Goal: Book appointment/travel/reservation

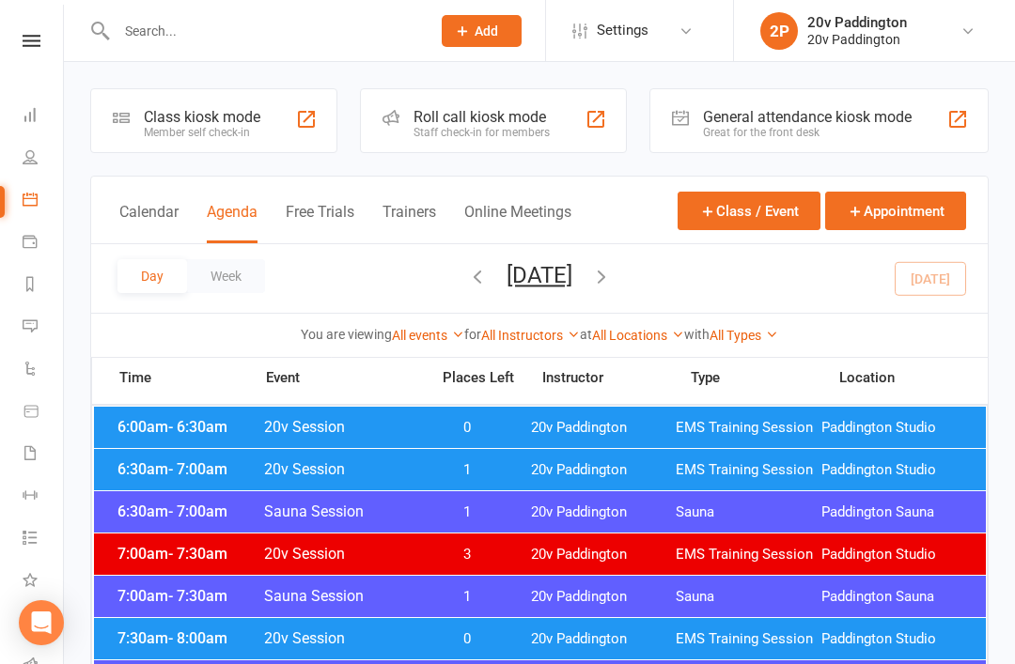
scroll to position [470, 0]
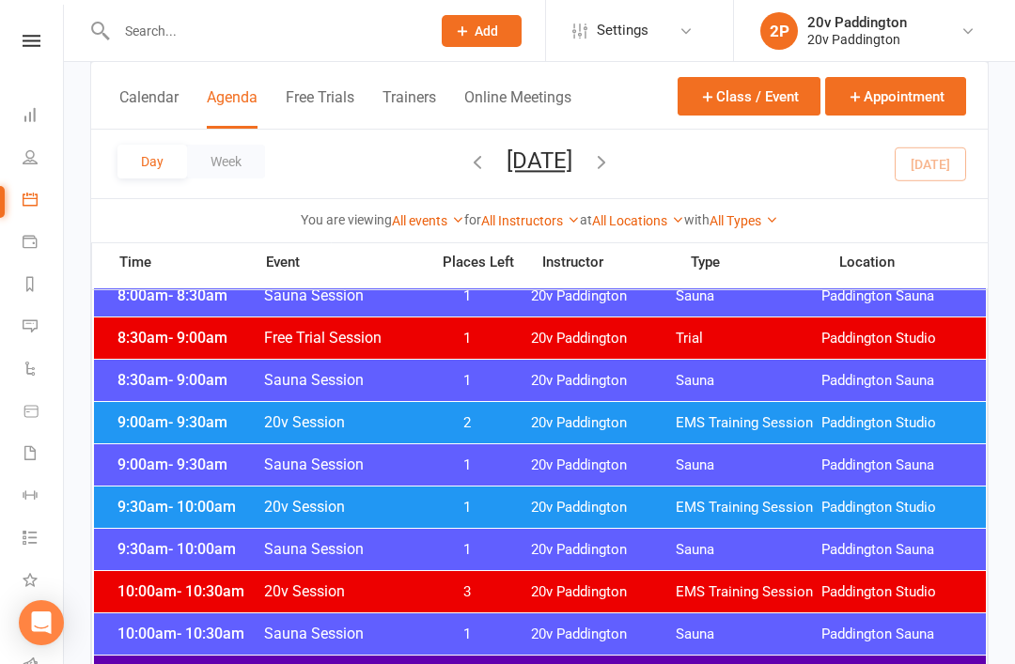
click at [568, 167] on button "[DATE]" at bounding box center [540, 161] width 66 height 26
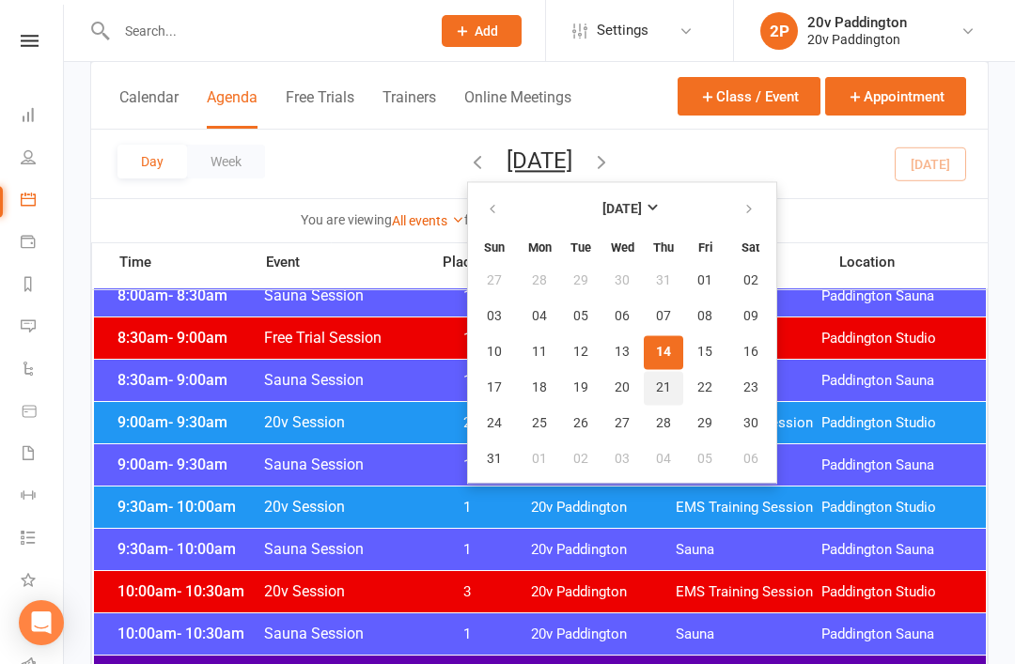
click at [644, 394] on button "21" at bounding box center [663, 388] width 39 height 34
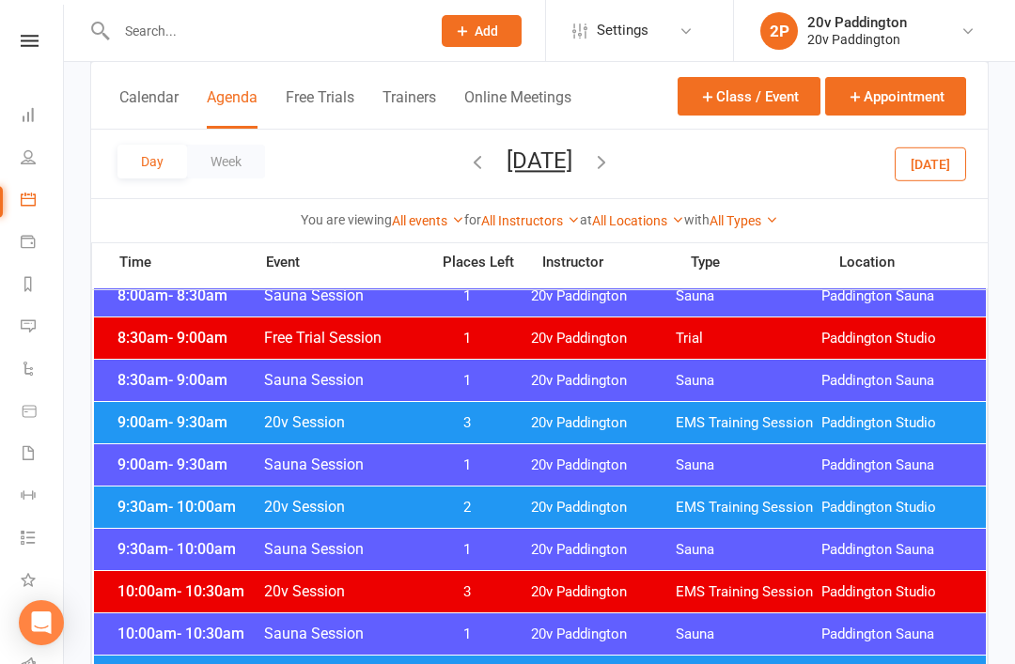
click at [160, 425] on span "9:00am - 9:30am" at bounding box center [188, 423] width 150 height 18
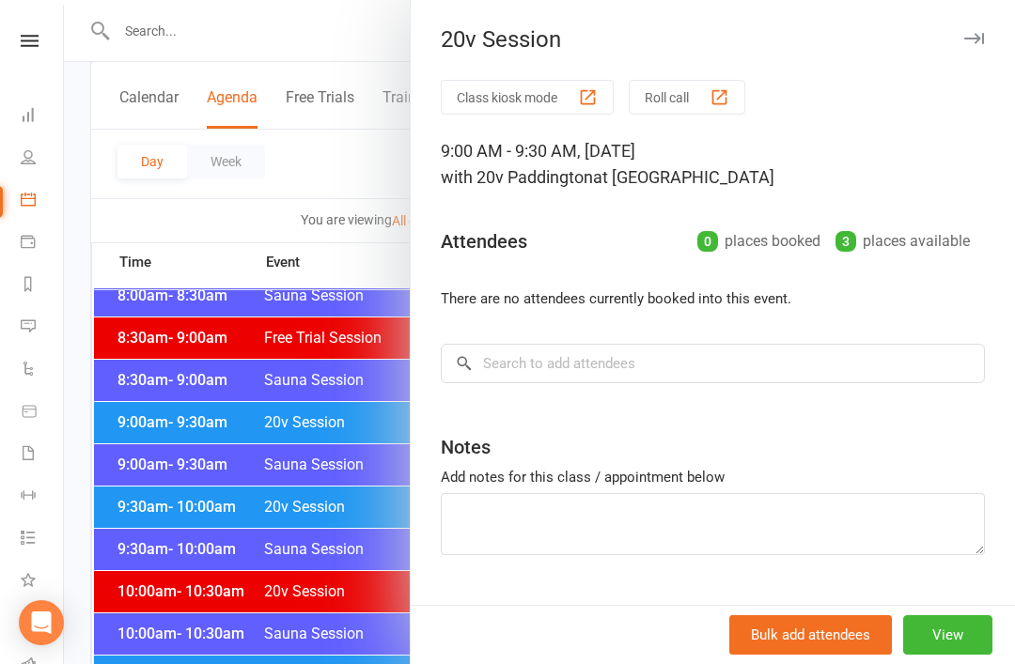
click at [151, 436] on div at bounding box center [539, 332] width 951 height 664
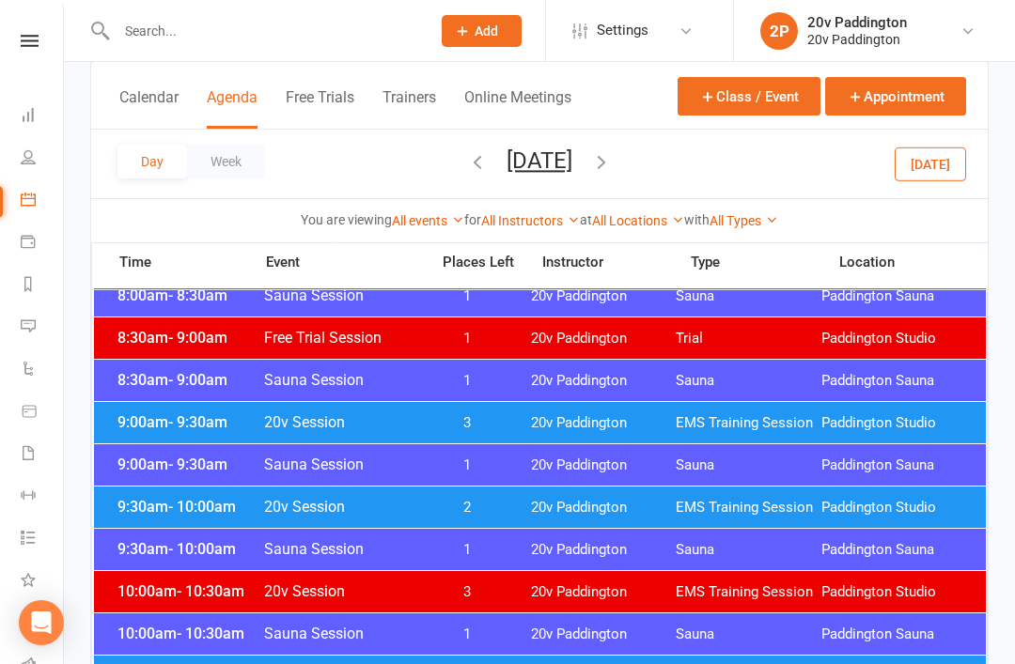
click at [168, 514] on span "- 10:00am" at bounding box center [202, 507] width 68 height 18
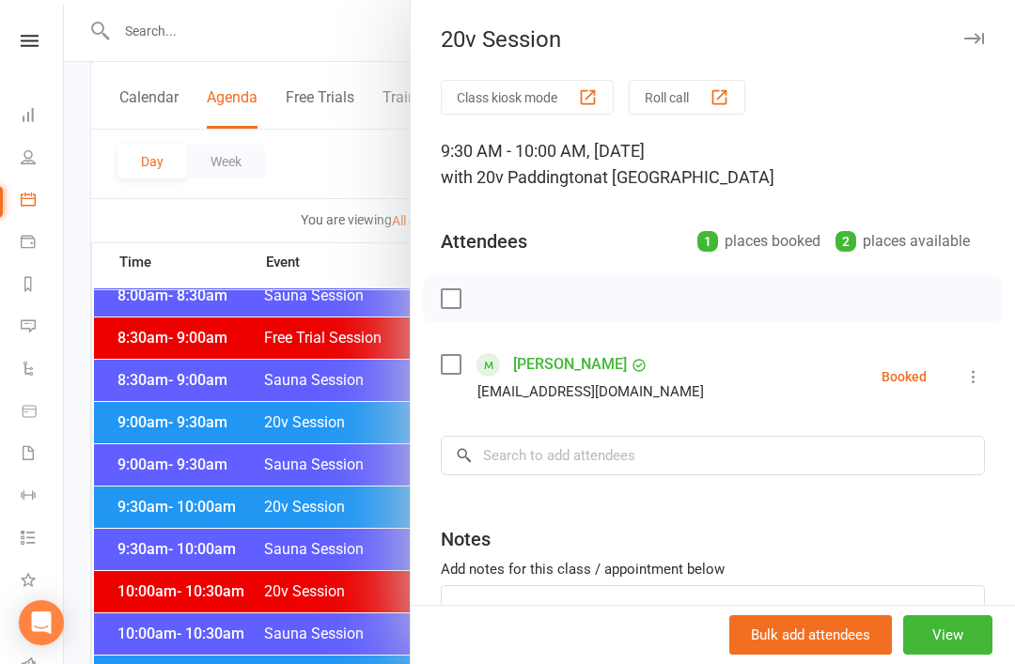
click at [169, 502] on div at bounding box center [539, 332] width 951 height 664
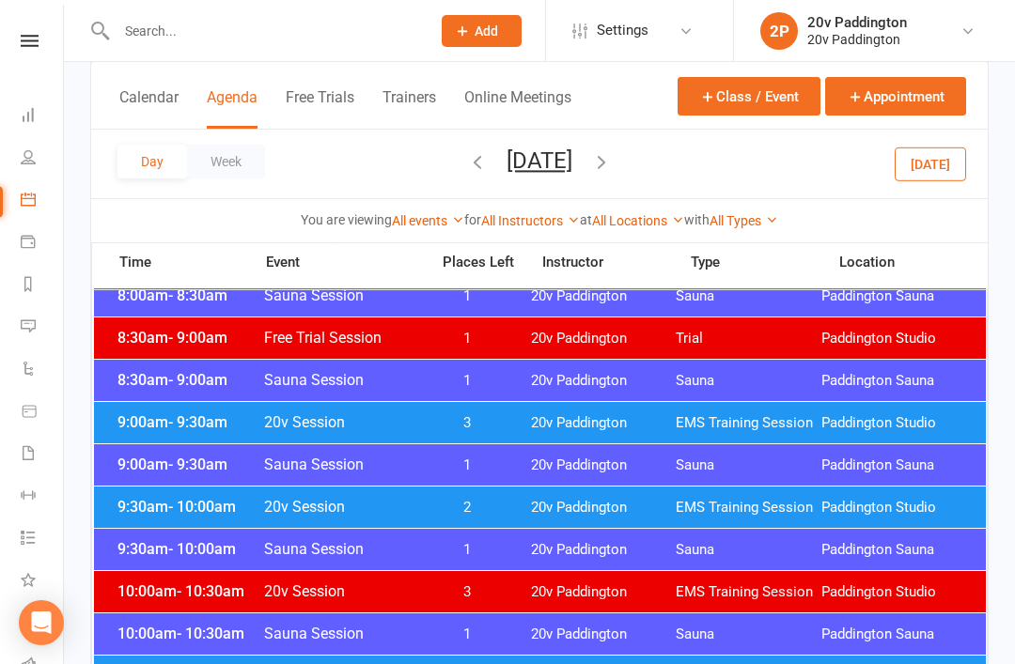
click at [572, 164] on button "[DATE]" at bounding box center [540, 161] width 66 height 26
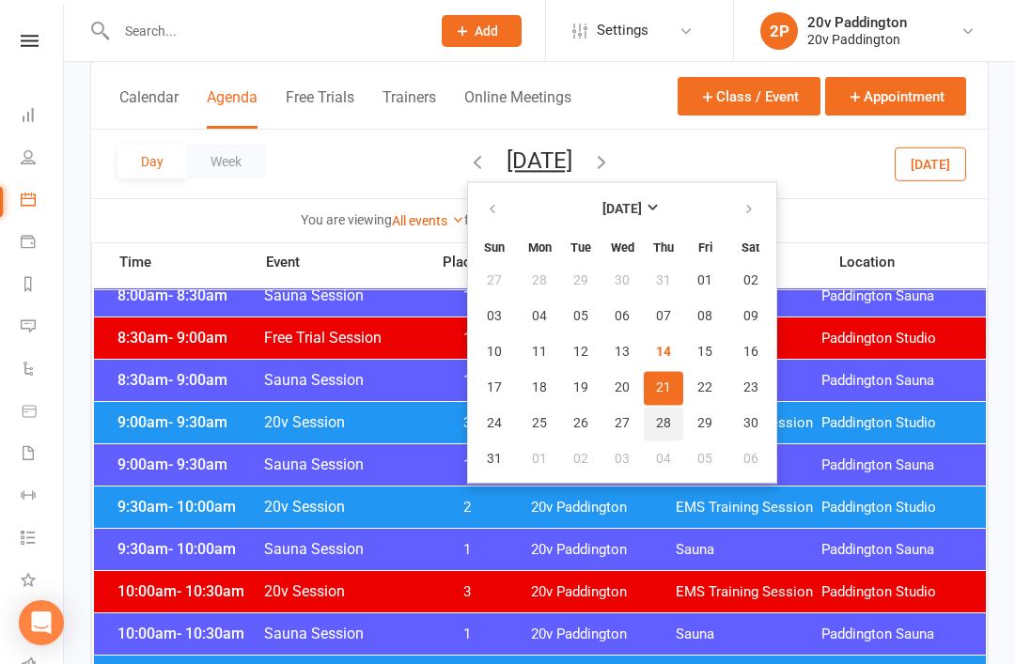
click at [656, 422] on span "28" at bounding box center [663, 423] width 15 height 15
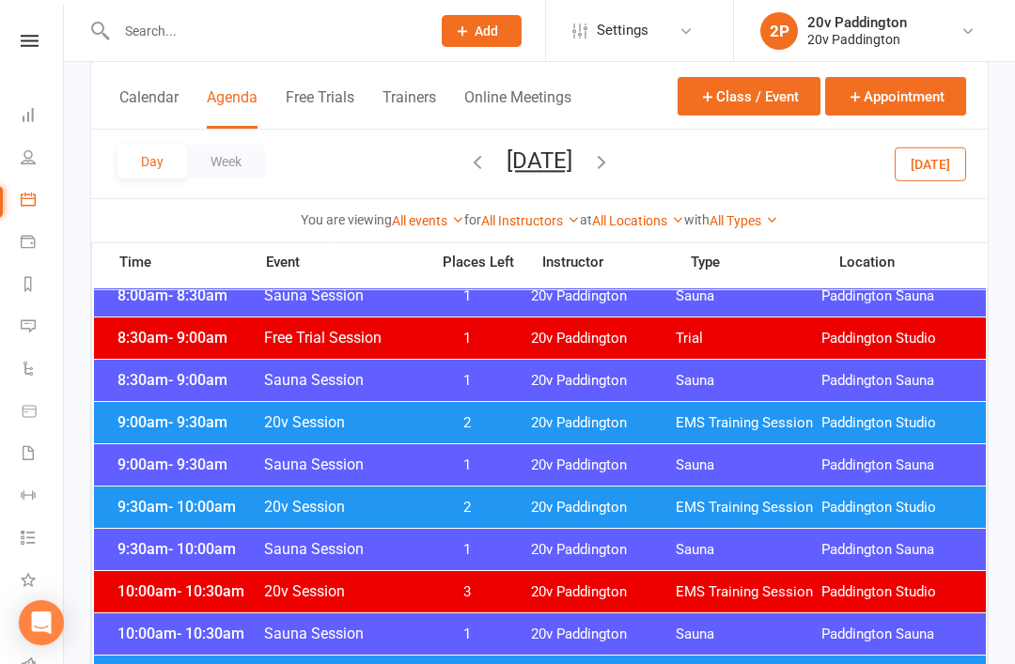
click at [156, 442] on div "9:00am - 9:30am 20v Session 2 20v Paddington EMS Training Session [GEOGRAPHIC_D…" at bounding box center [540, 422] width 892 height 41
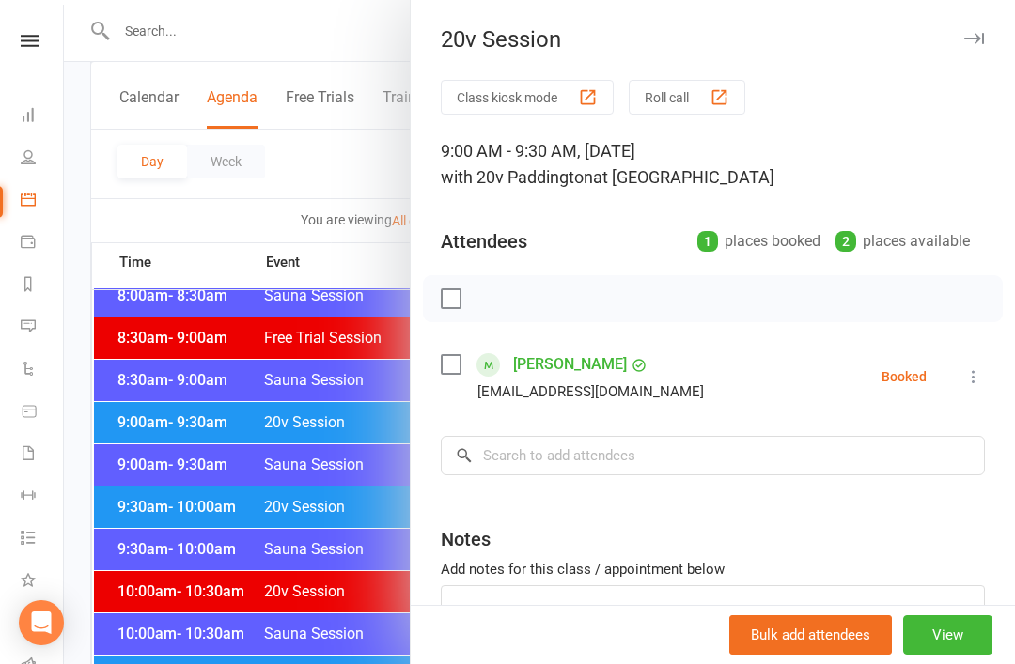
click at [171, 433] on div at bounding box center [539, 332] width 951 height 664
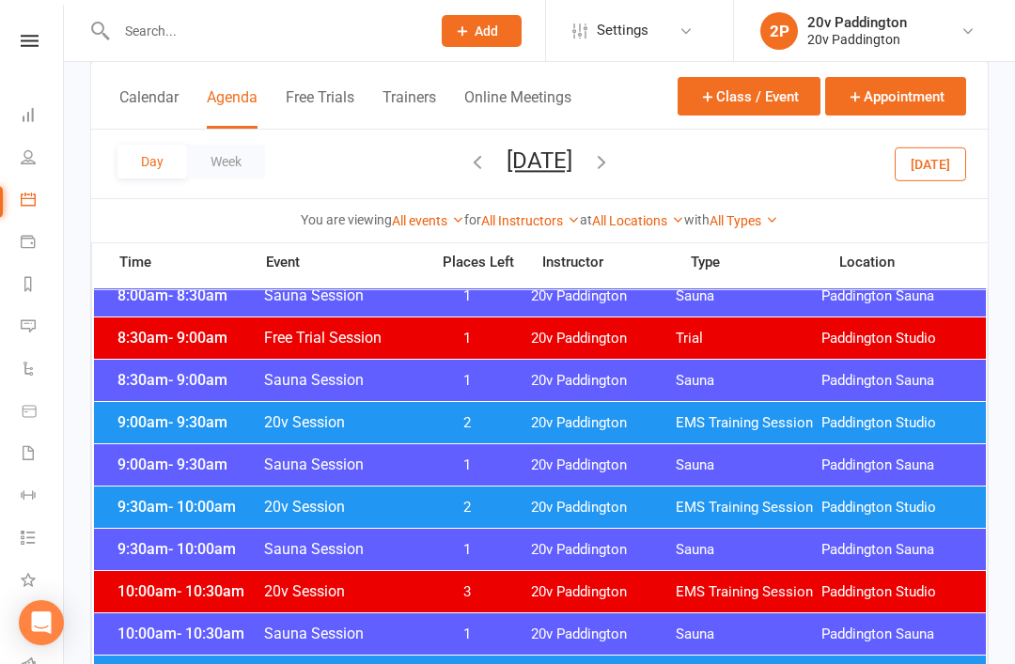
click at [572, 171] on button "[DATE]" at bounding box center [540, 161] width 66 height 26
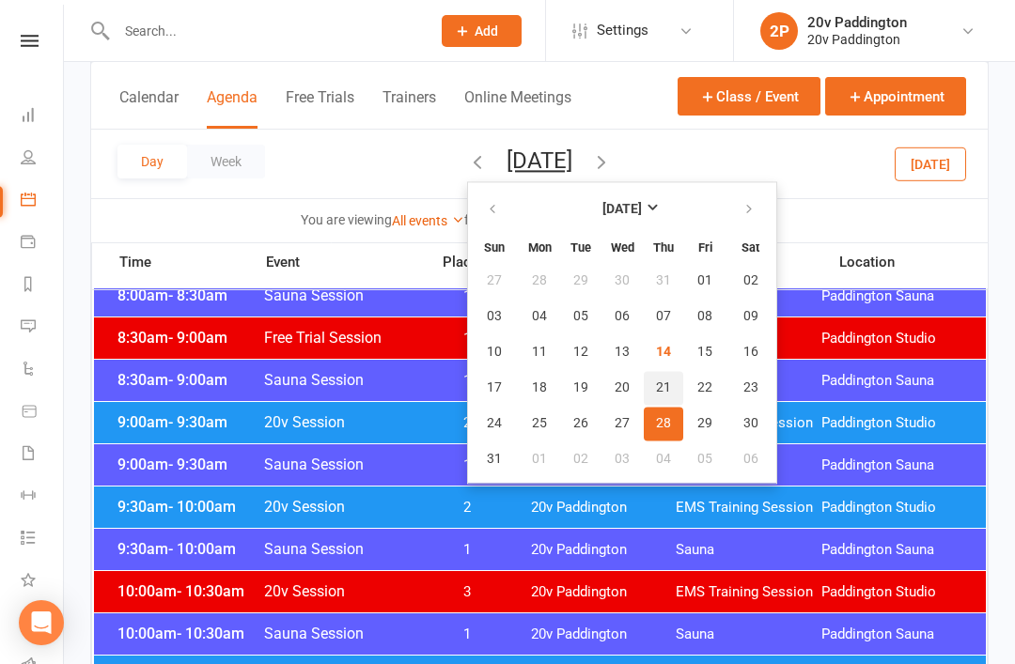
click at [656, 390] on span "21" at bounding box center [663, 388] width 15 height 15
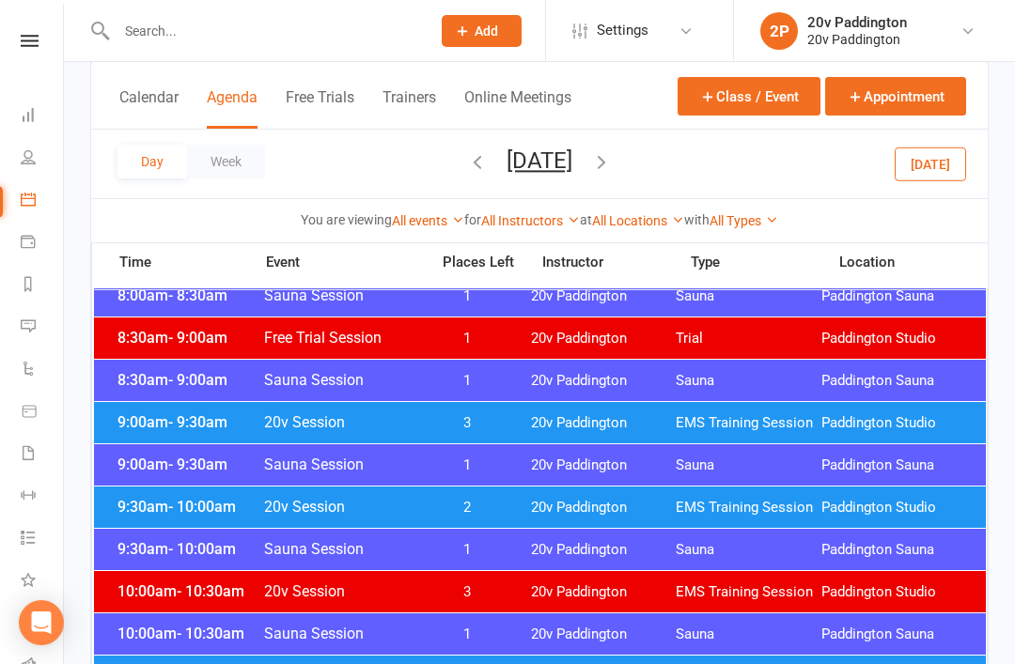
click at [171, 504] on span "- 10:00am" at bounding box center [202, 507] width 68 height 18
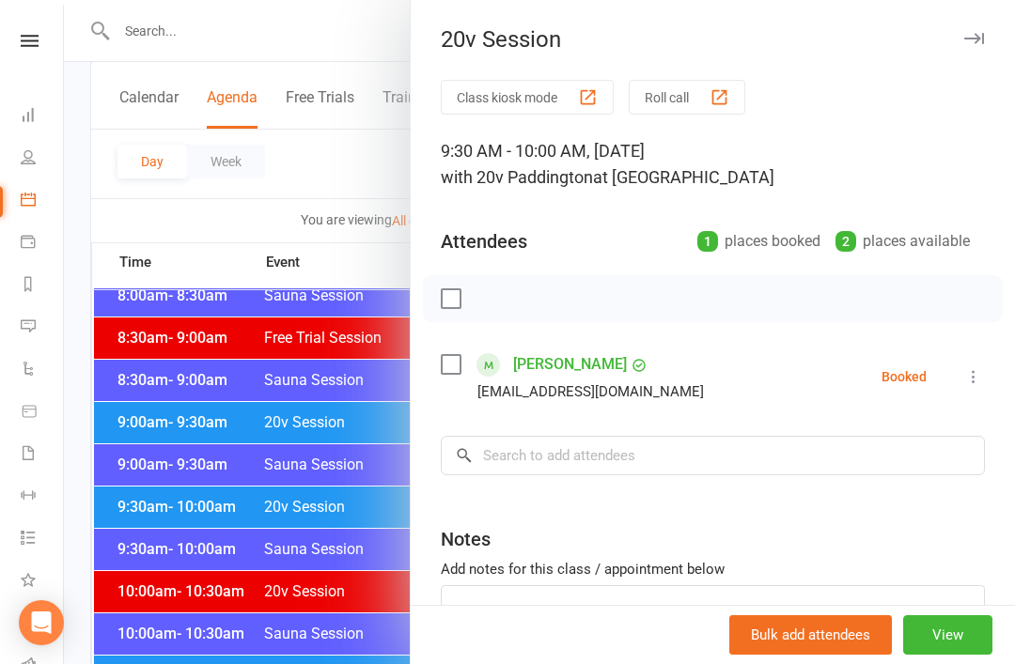
click at [975, 377] on icon at bounding box center [973, 376] width 19 height 19
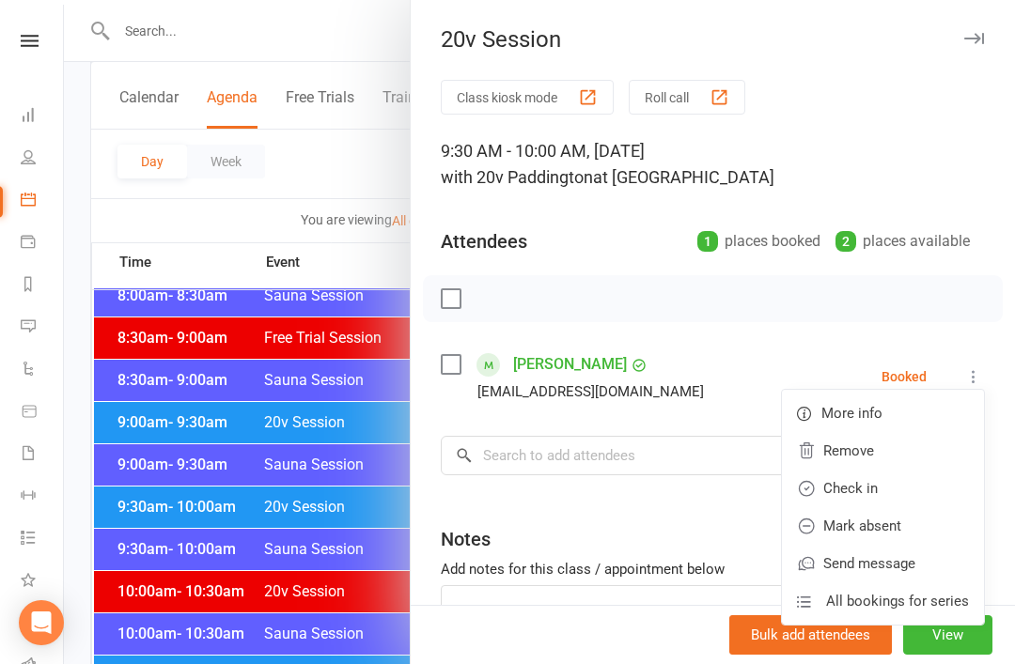
click at [848, 459] on link "Remove" at bounding box center [883, 451] width 202 height 38
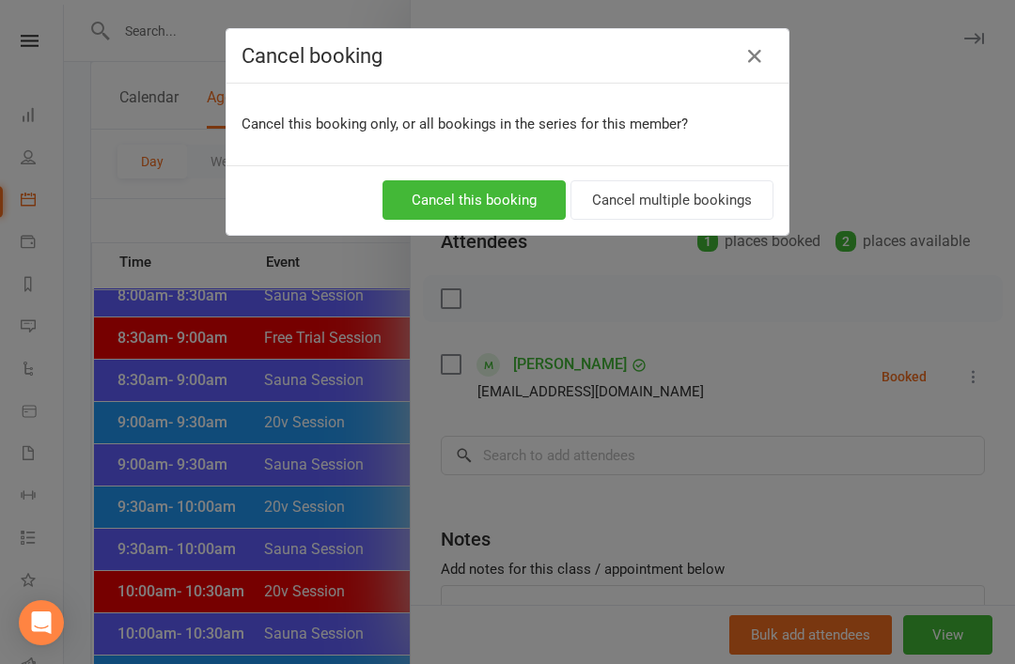
click at [526, 219] on button "Cancel this booking" at bounding box center [474, 199] width 183 height 39
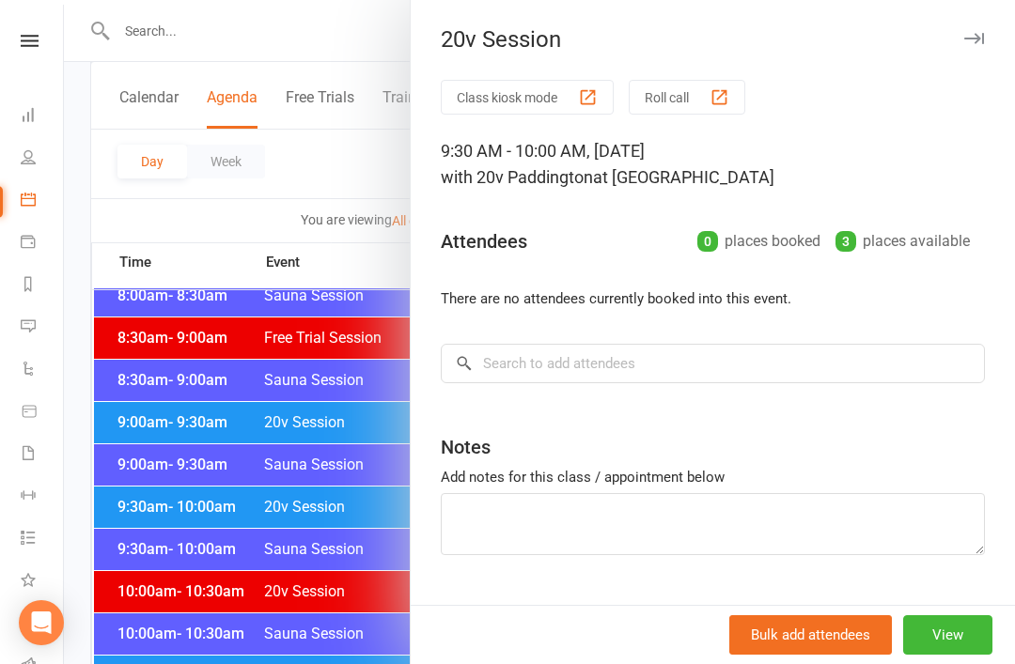
click at [184, 446] on div at bounding box center [539, 332] width 951 height 664
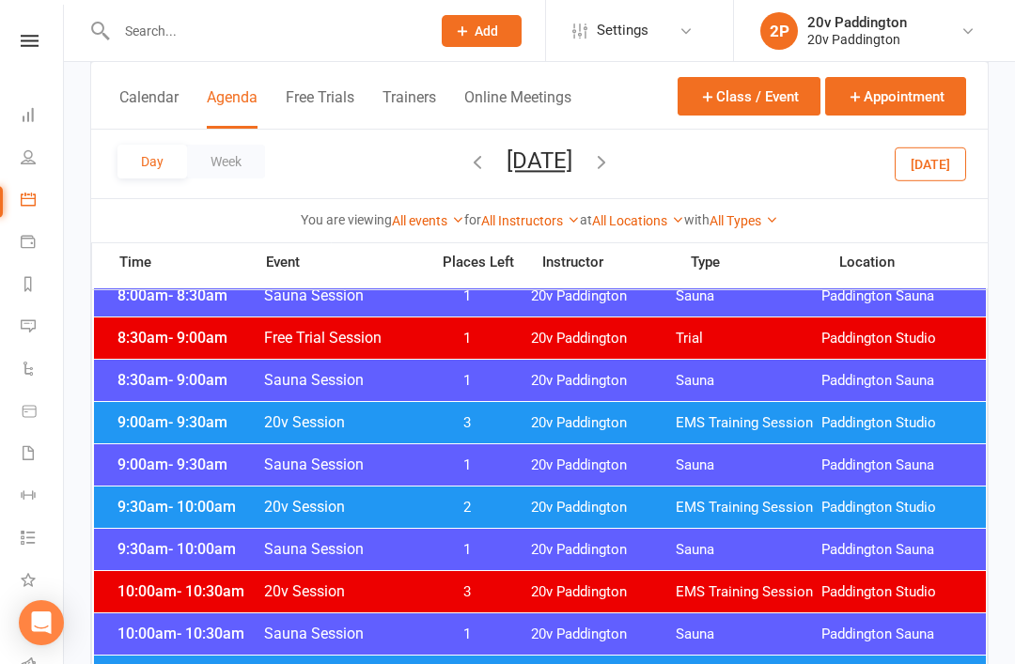
click at [203, 421] on span "- 9:30am" at bounding box center [197, 423] width 59 height 18
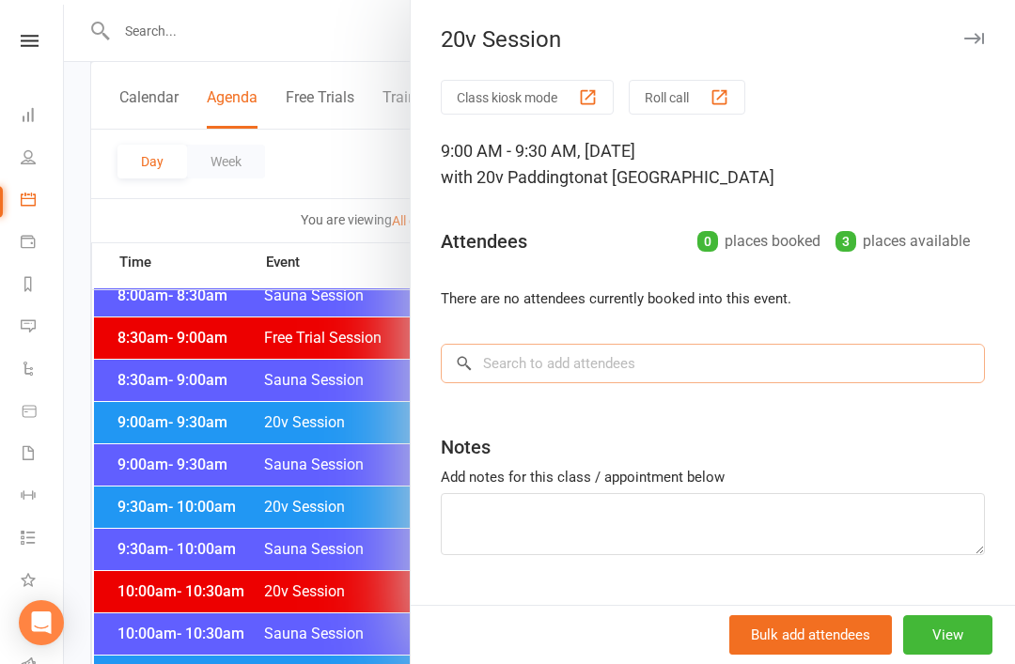
click at [609, 362] on input "search" at bounding box center [713, 363] width 544 height 39
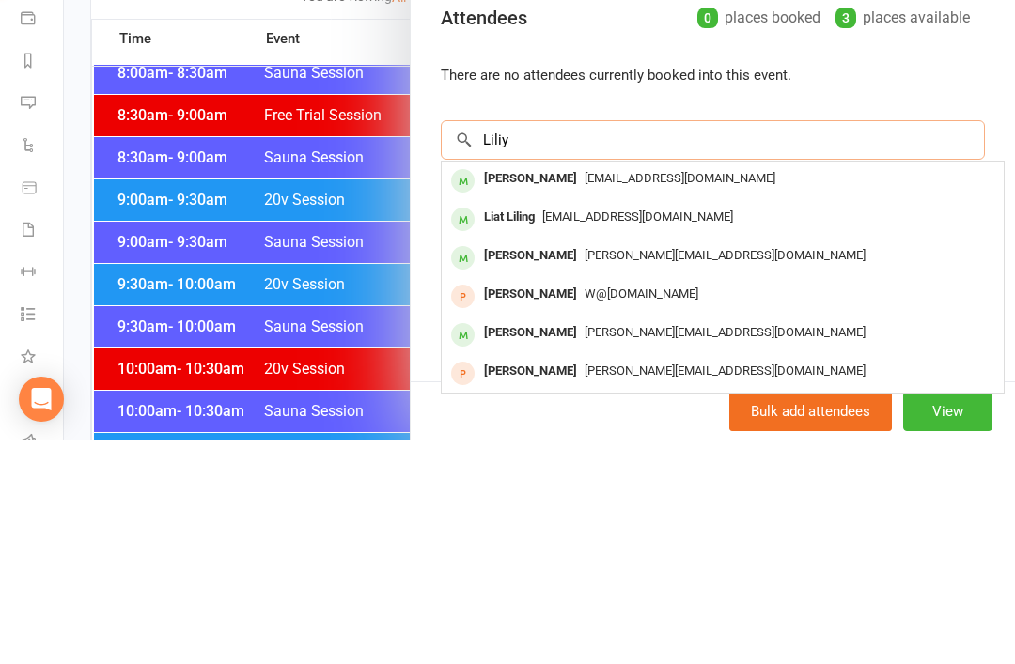
type input "Liliy"
click at [633, 428] on div "[EMAIL_ADDRESS][DOMAIN_NAME]" at bounding box center [722, 441] width 547 height 27
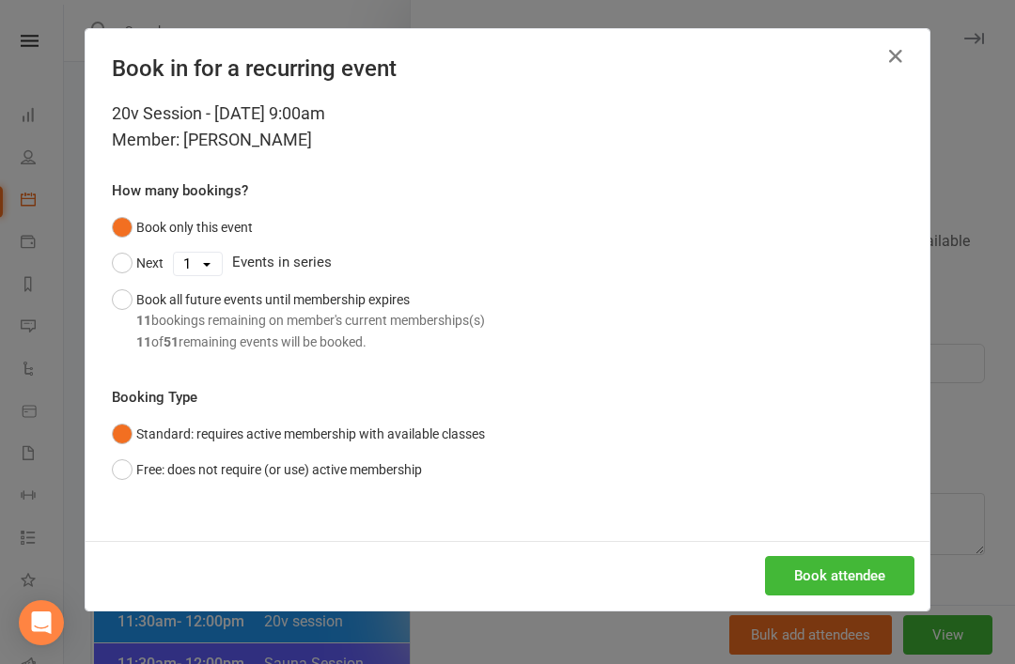
click at [898, 53] on icon "button" at bounding box center [895, 56] width 23 height 23
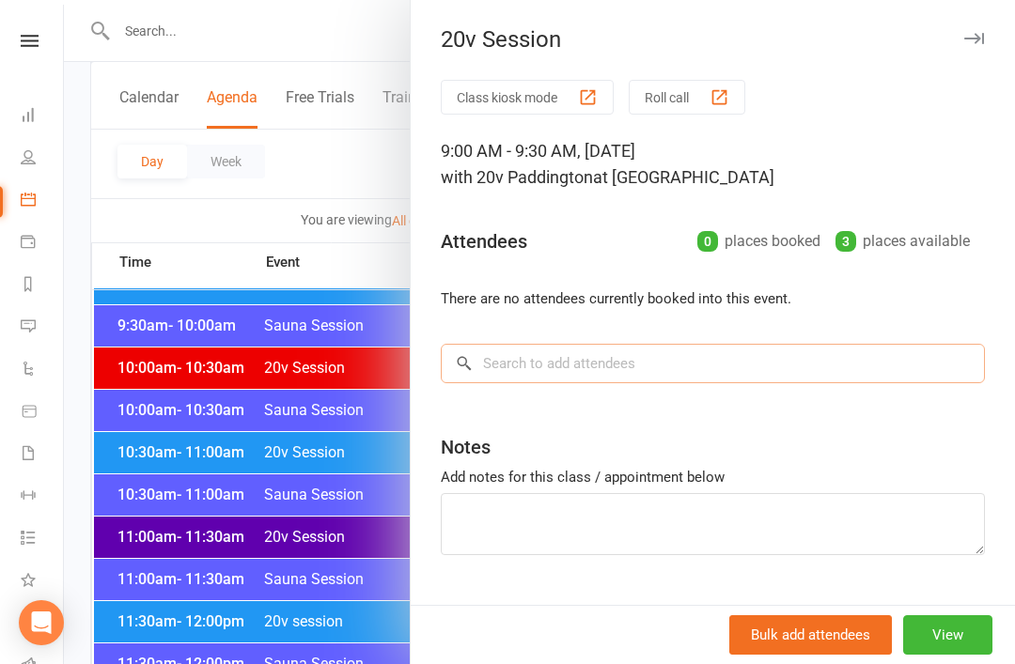
click at [664, 379] on input "search" at bounding box center [713, 363] width 544 height 39
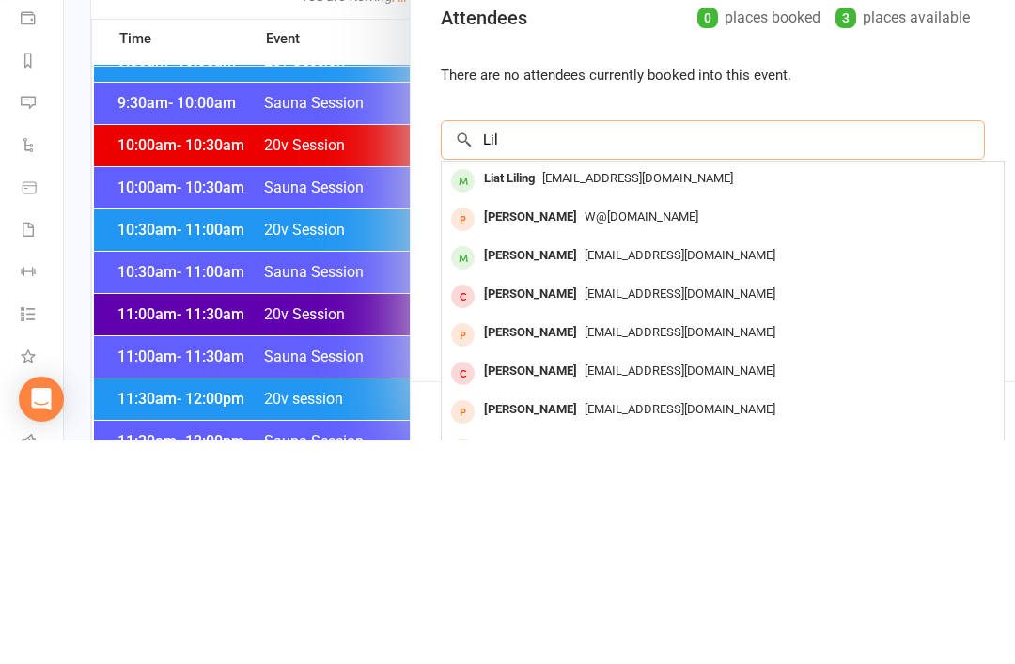
type input "Lil"
click at [664, 472] on span "[EMAIL_ADDRESS][DOMAIN_NAME]" at bounding box center [680, 479] width 191 height 14
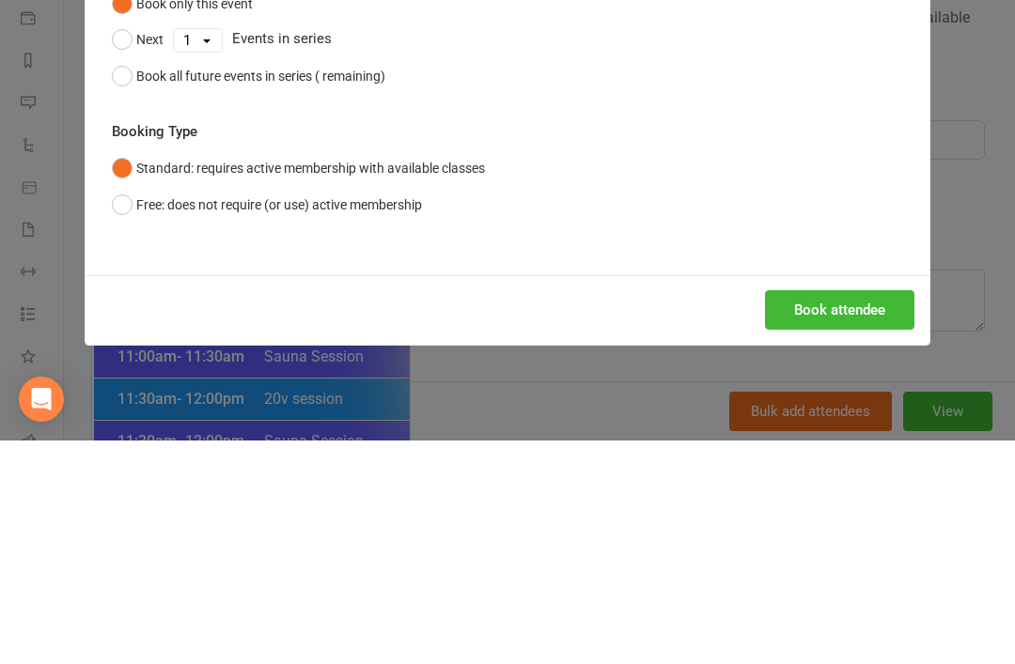
scroll to position [917, 0]
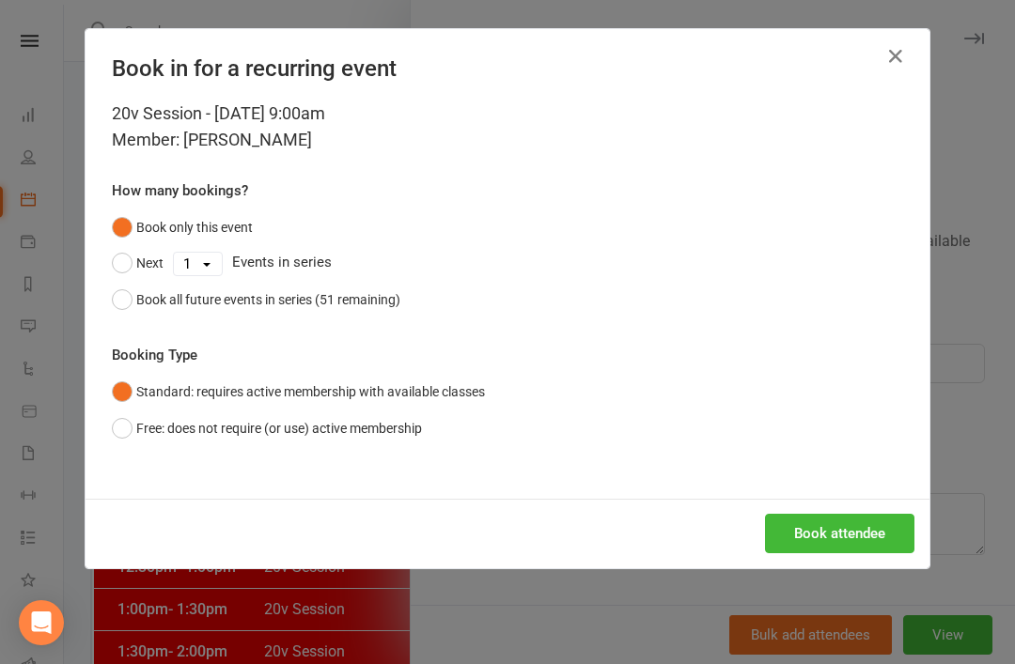
click at [818, 530] on button "Book attendee" at bounding box center [839, 533] width 149 height 39
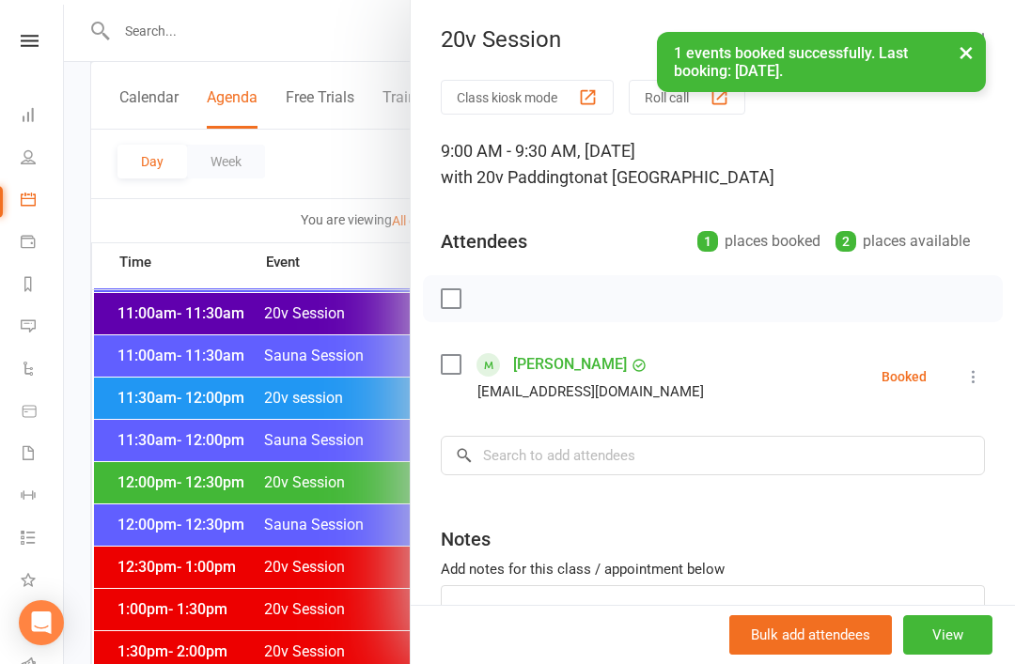
click at [187, 430] on div at bounding box center [539, 332] width 951 height 664
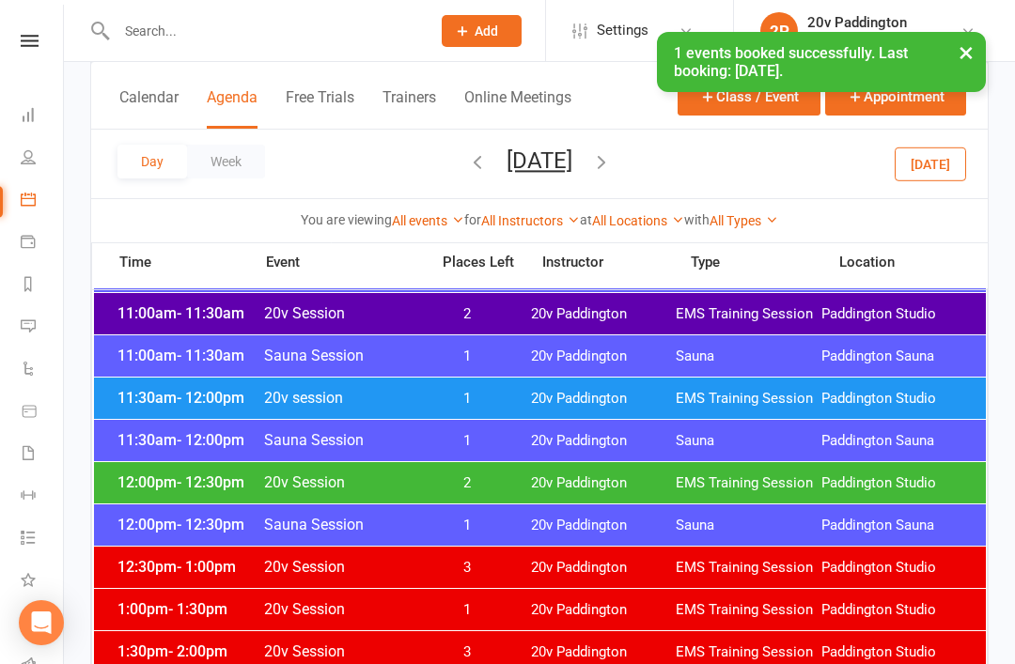
click at [572, 165] on button "[DATE]" at bounding box center [540, 161] width 66 height 26
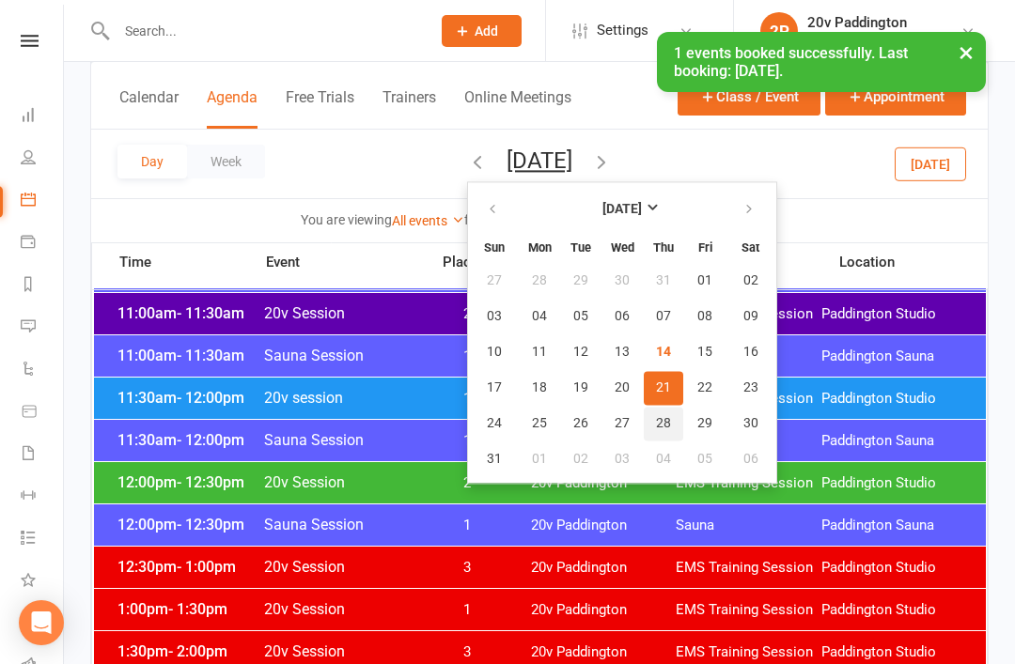
click at [656, 430] on span "28" at bounding box center [663, 423] width 15 height 15
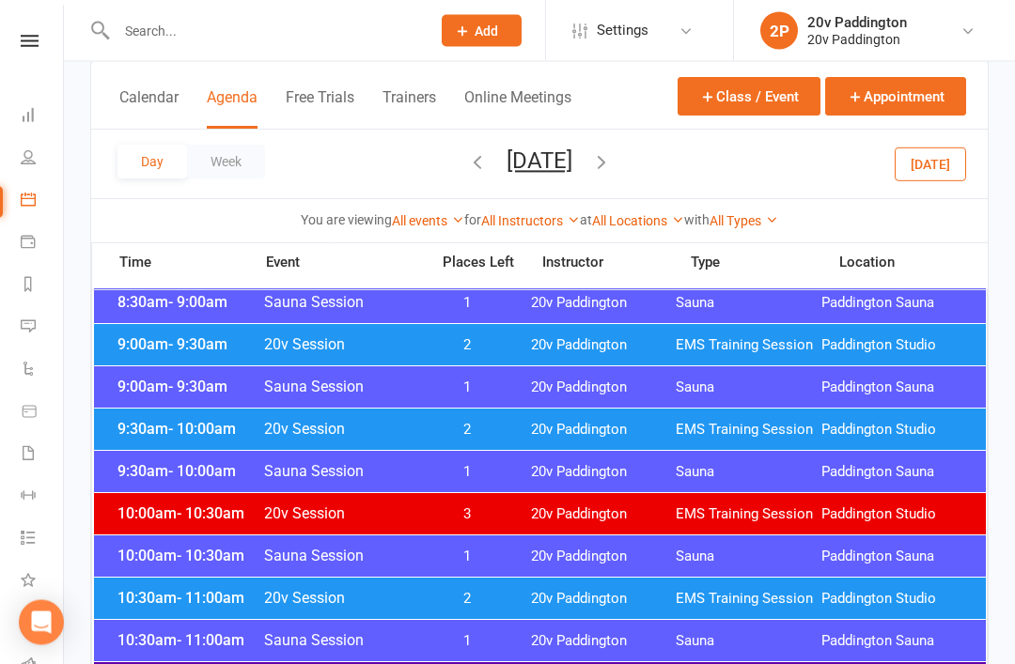
scroll to position [540, 0]
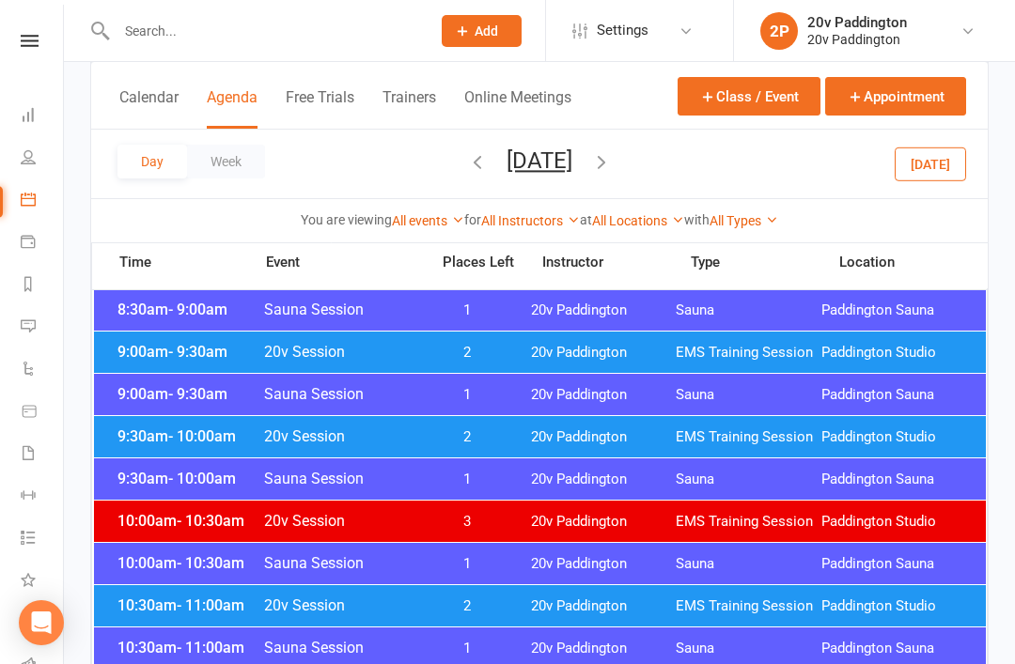
click at [195, 367] on div "9:00am - 9:30am 20v Session 2 20v Paddington EMS Training Session [GEOGRAPHIC_D…" at bounding box center [540, 352] width 892 height 41
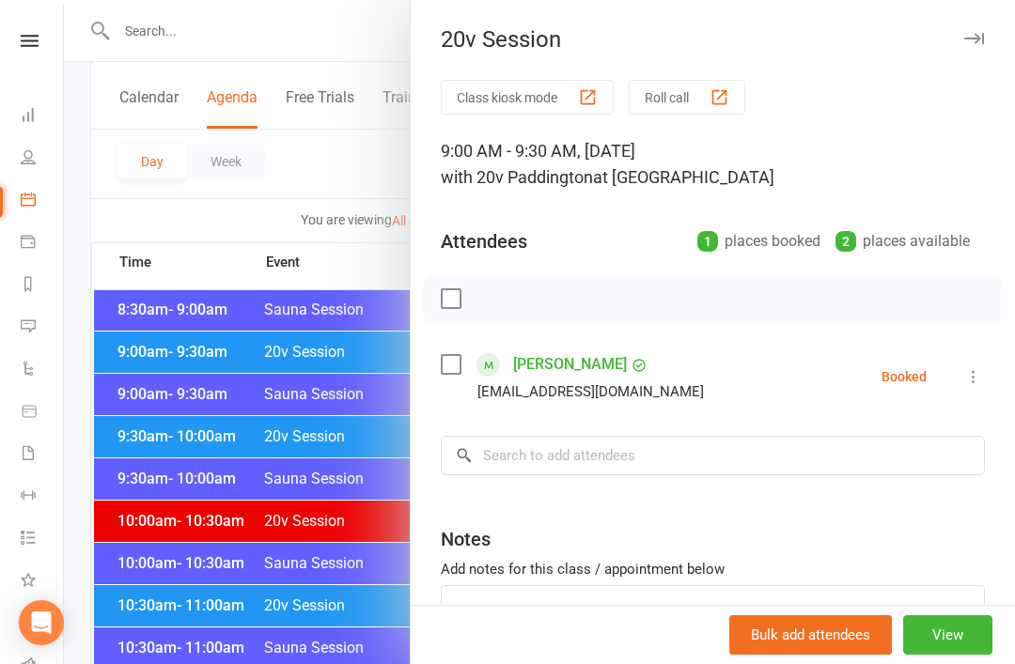
click at [184, 373] on div at bounding box center [539, 332] width 951 height 664
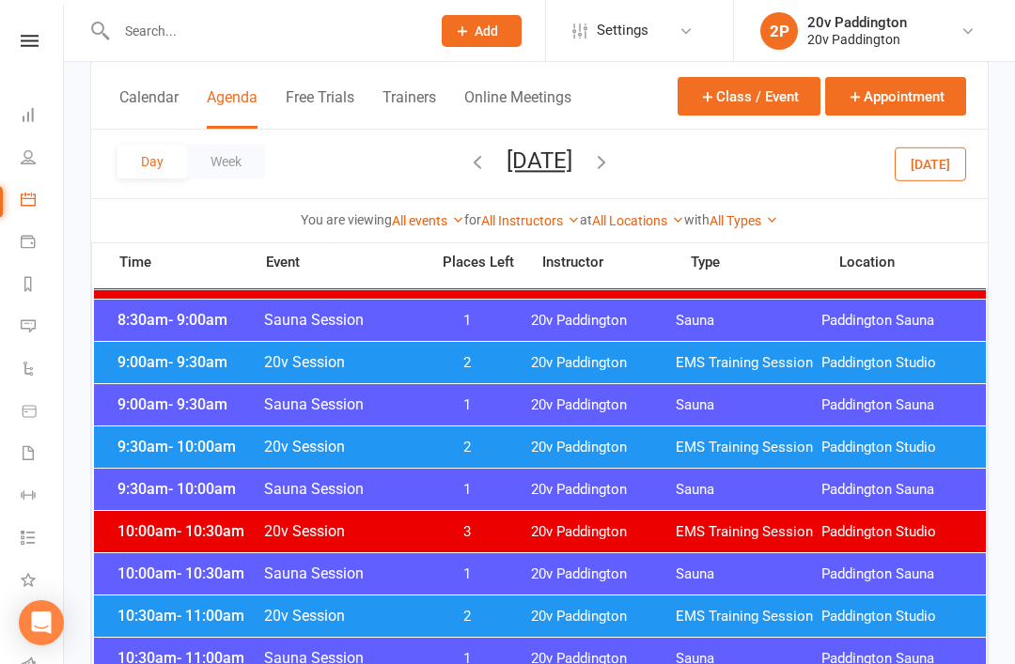
scroll to position [528, 0]
